Goal: Check status: Check status

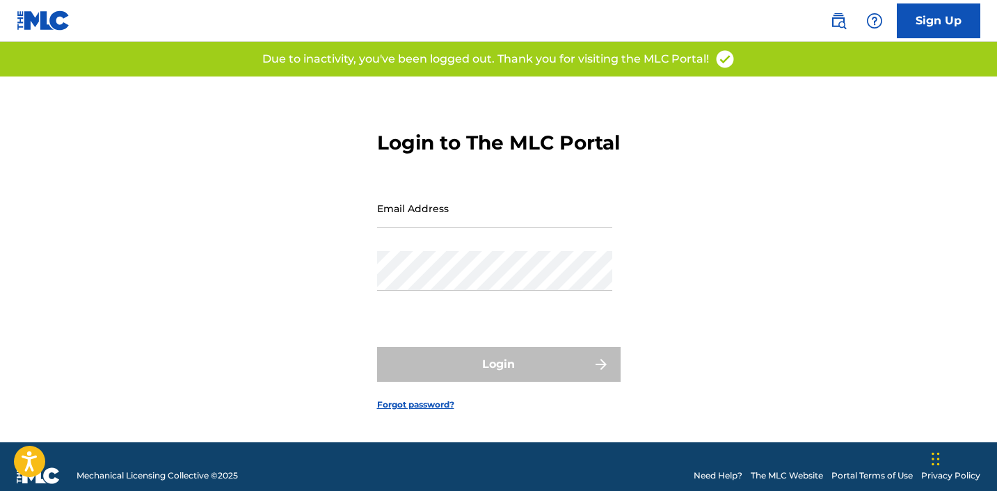
click at [422, 227] on input "Email Address" at bounding box center [494, 209] width 235 height 40
type input "[EMAIL_ADDRESS][DOMAIN_NAME]"
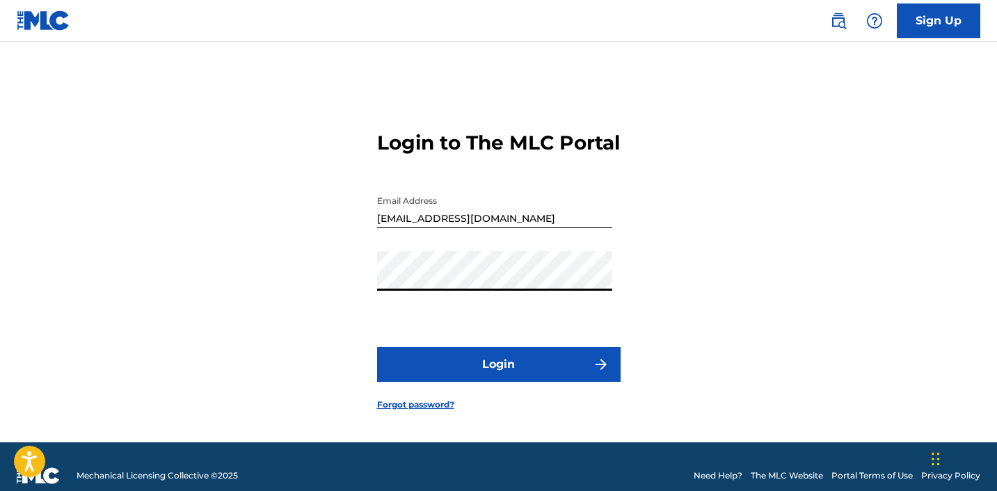
click at [476, 366] on button "Login" at bounding box center [498, 364] width 243 height 35
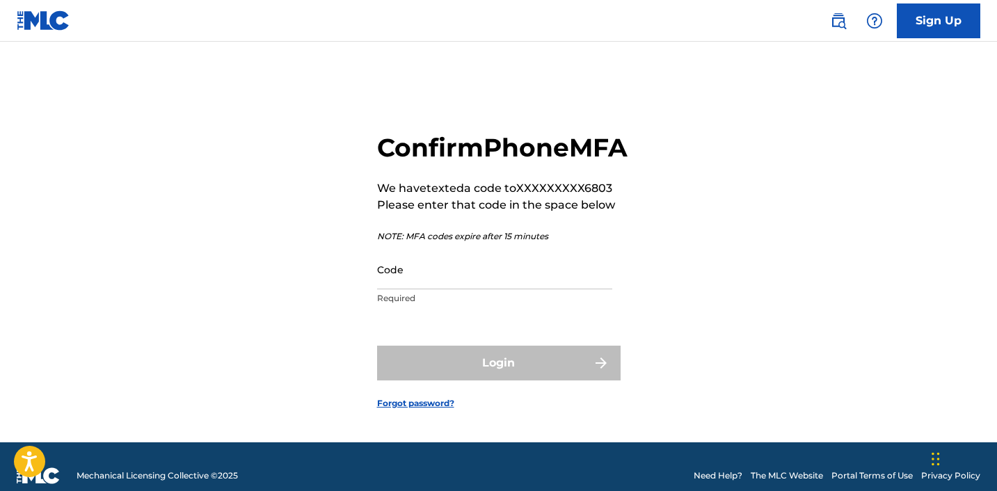
click at [431, 289] on input "Code" at bounding box center [494, 270] width 235 height 40
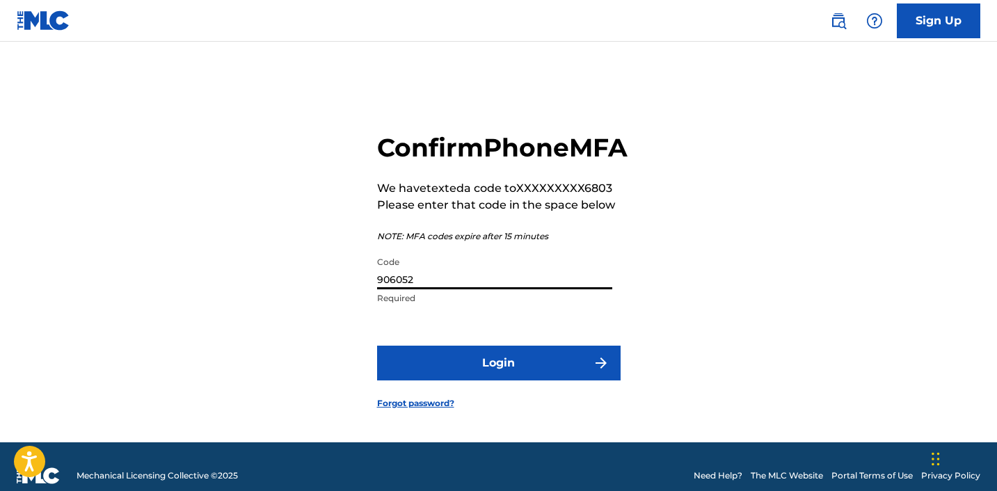
type input "906052"
click at [377, 346] on button "Login" at bounding box center [498, 363] width 243 height 35
